Goal: Transaction & Acquisition: Obtain resource

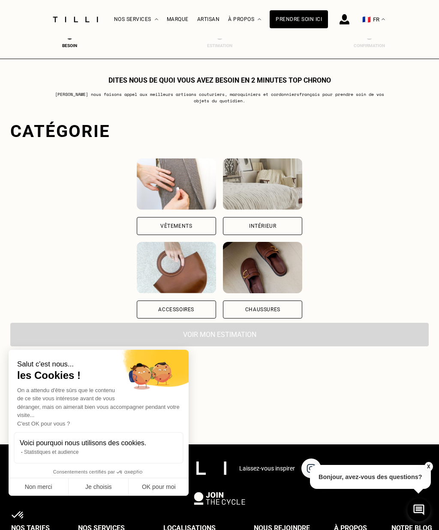
click at [276, 314] on div "Chaussures" at bounding box center [262, 310] width 79 height 18
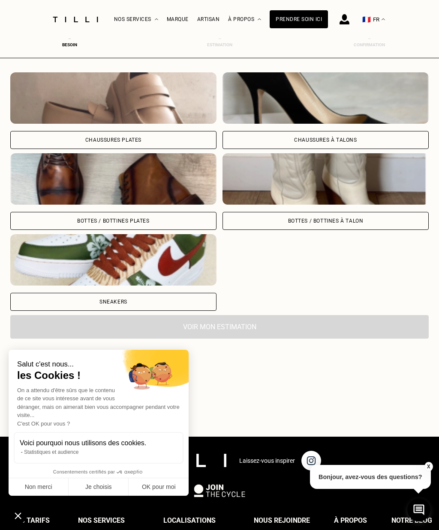
scroll to position [242, 0]
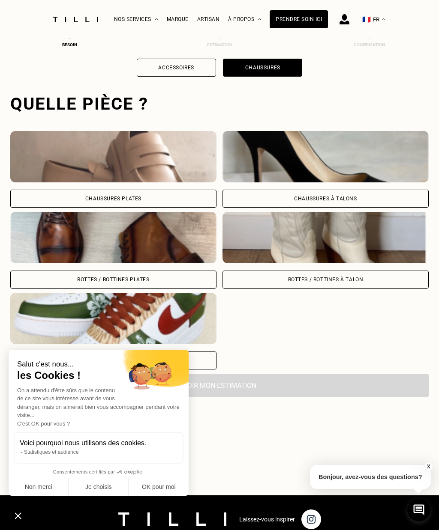
click at [300, 178] on img at bounding box center [325, 156] width 206 height 51
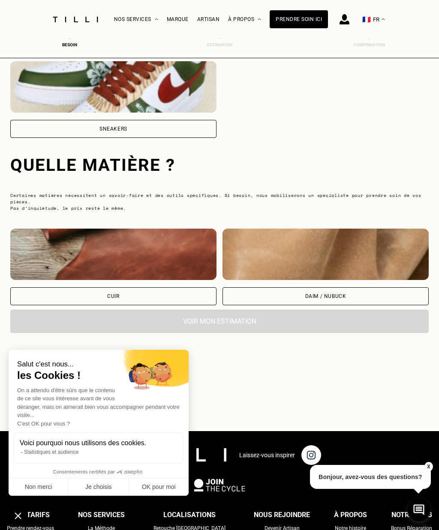
scroll to position [558, 0]
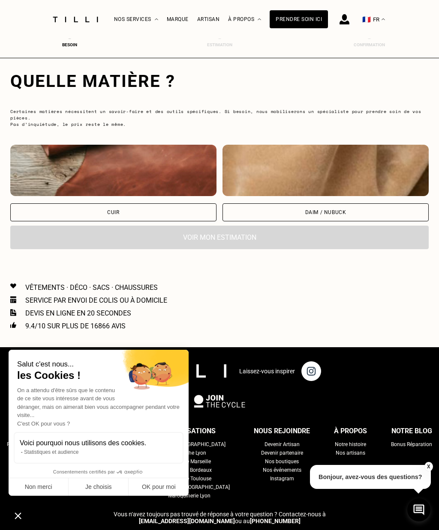
click at [99, 206] on div "Cuir" at bounding box center [113, 183] width 206 height 77
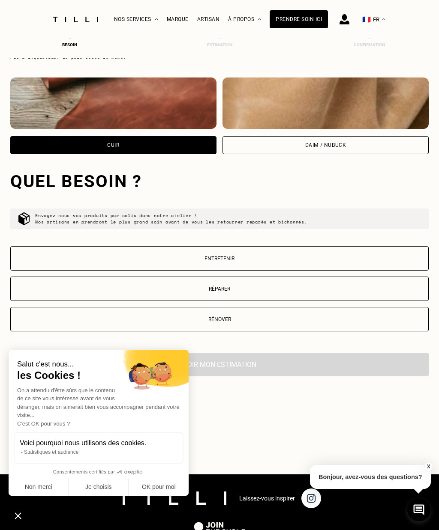
scroll to position [727, 0]
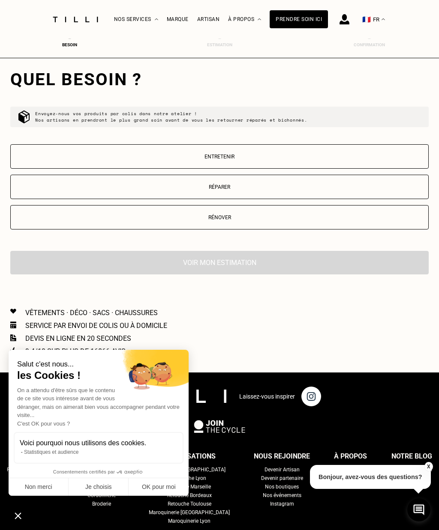
click at [129, 186] on button "Réparer" at bounding box center [219, 187] width 418 height 24
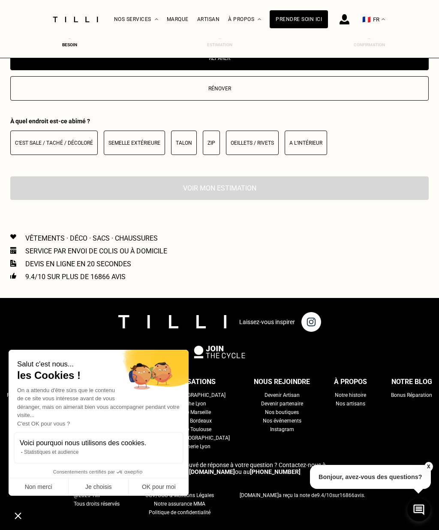
scroll to position [873, 0]
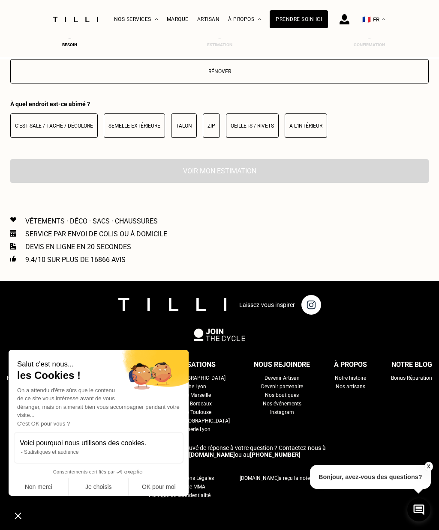
click at [188, 126] on button "Talon" at bounding box center [184, 126] width 26 height 24
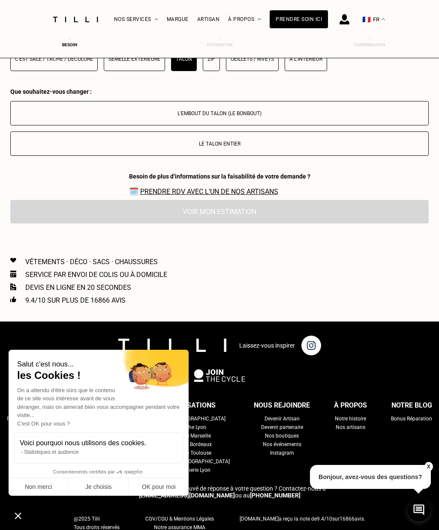
scroll to position [977, 0]
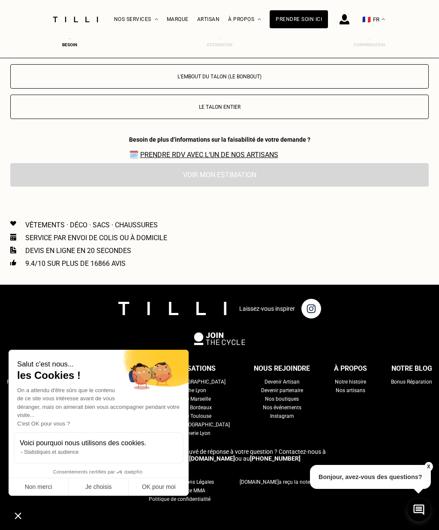
click at [171, 79] on p "L'embout du talon (le bonbout)" at bounding box center [219, 77] width 409 height 6
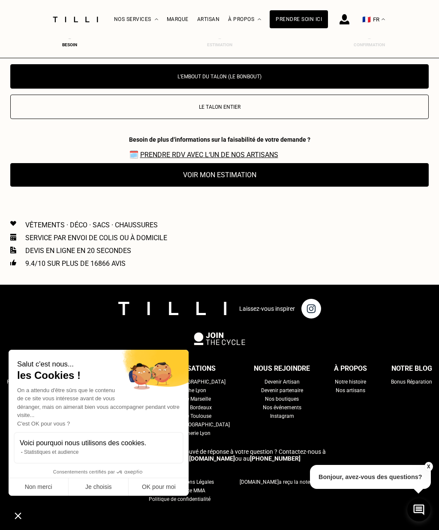
click at [154, 187] on button "Voir mon estimation" at bounding box center [219, 175] width 418 height 24
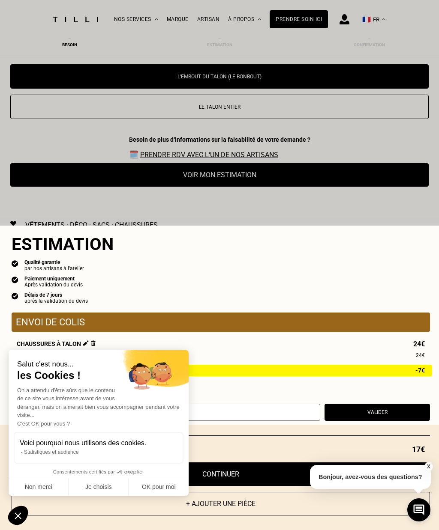
click at [159, 497] on button "OK pour moi" at bounding box center [159, 488] width 60 height 18
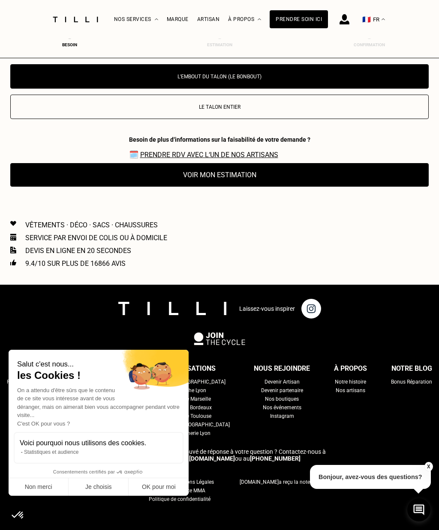
scroll to position [0, 0]
checkbox input "true"
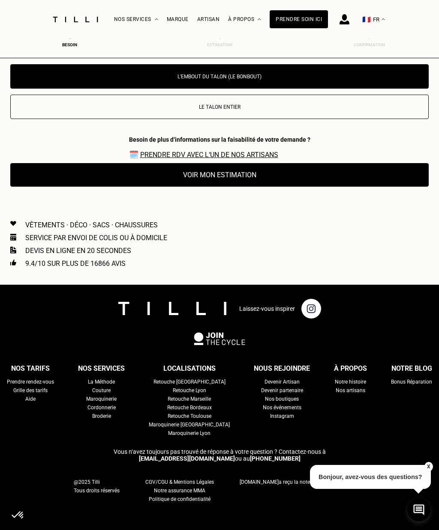
click at [156, 183] on button "Voir mon estimation" at bounding box center [219, 175] width 418 height 24
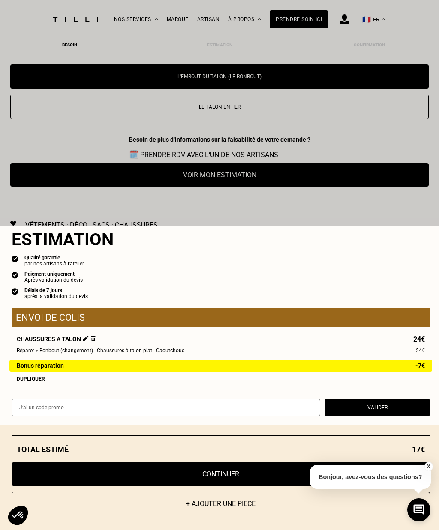
scroll to position [9, 0]
click at [25, 382] on div "Dupliquer" at bounding box center [221, 379] width 408 height 6
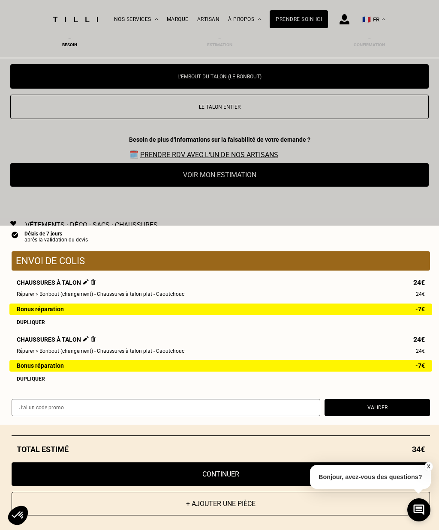
scroll to position [66, 0]
click at [93, 342] on img at bounding box center [93, 339] width 5 height 6
click at [95, 342] on img at bounding box center [93, 339] width 5 height 6
click at [96, 364] on div "Chaussures à talon 24€ Réparer > Bonbout (changement) - Chaussures à talon plat…" at bounding box center [221, 330] width 418 height 103
click at [92, 342] on img at bounding box center [93, 339] width 5 height 6
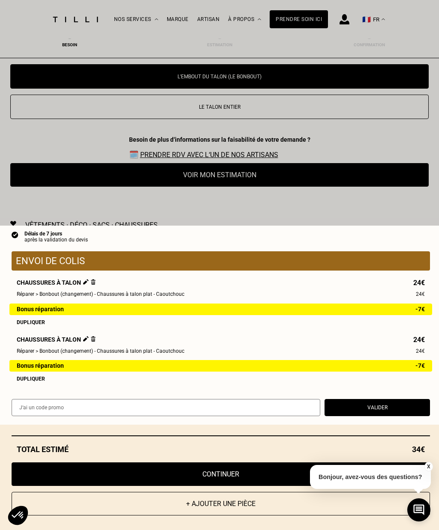
click at [97, 360] on div "Chaussures à talon 24€ Réparer > Bonbout (changement) - Chaussures à talon plat…" at bounding box center [221, 330] width 418 height 103
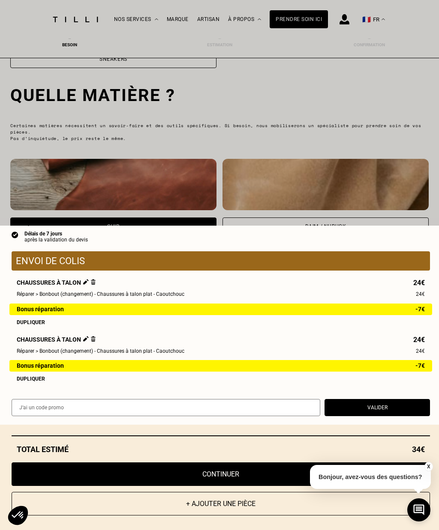
scroll to position [452, 0]
